Goal: Task Accomplishment & Management: Manage account settings

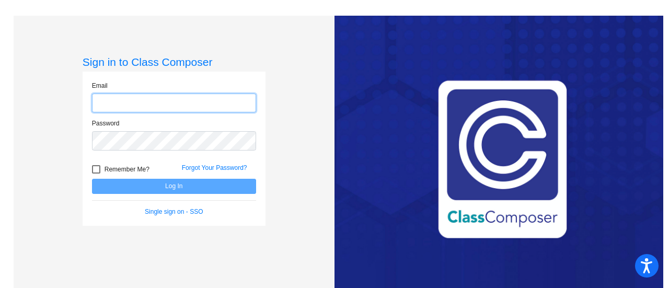
type input "kelsey.laird@lcps.org"
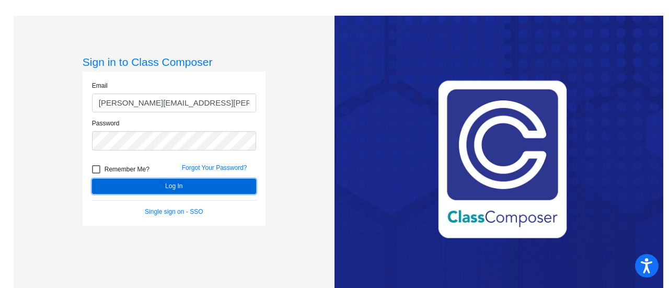
click at [166, 189] on button "Log In" at bounding box center [174, 186] width 164 height 15
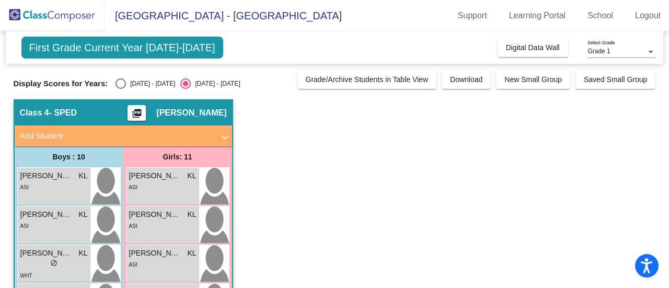
click at [121, 80] on div "Select an option" at bounding box center [120, 83] width 10 height 10
click at [121, 89] on input "[DATE] - [DATE]" at bounding box center [120, 89] width 1 height 1
radio input "true"
